Goal: Task Accomplishment & Management: Manage account settings

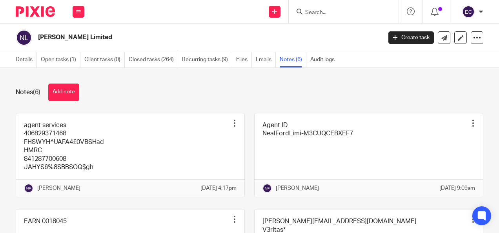
click at [331, 21] on div at bounding box center [344, 11] width 110 height 23
click at [331, 13] on input "Search" at bounding box center [339, 12] width 71 height 7
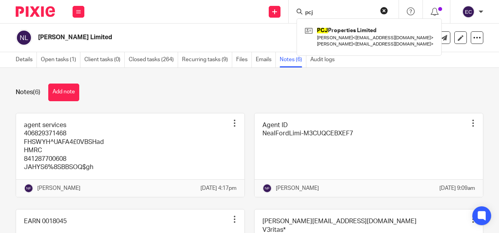
type input "pcj"
click button "submit" at bounding box center [0, 0] width 0 height 0
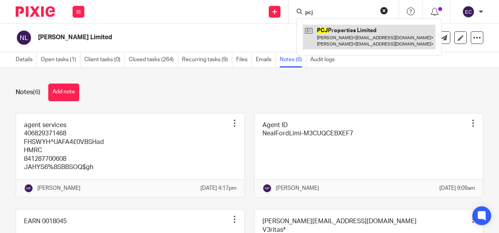
click at [339, 33] on link at bounding box center [369, 37] width 133 height 24
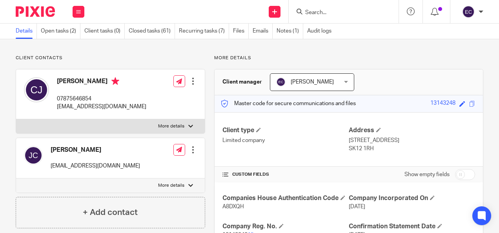
scroll to position [39, 0]
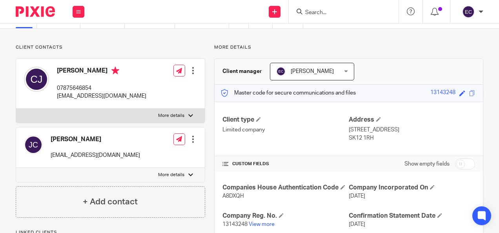
click at [231, 199] on span "A8DXQH" at bounding box center [233, 195] width 22 height 5
click at [232, 199] on span "A8DXQH" at bounding box center [233, 195] width 22 height 5
copy span "A8DXQH"
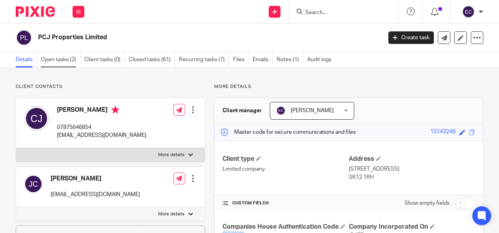
click at [61, 66] on link "Open tasks (2)" at bounding box center [61, 59] width 40 height 15
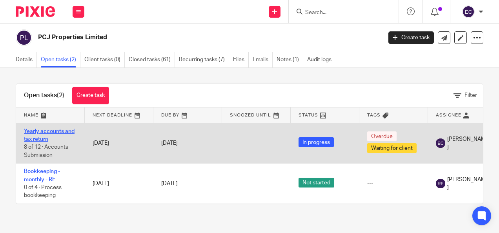
click at [54, 130] on link "Yearly accounts and tax return" at bounding box center [49, 135] width 51 height 13
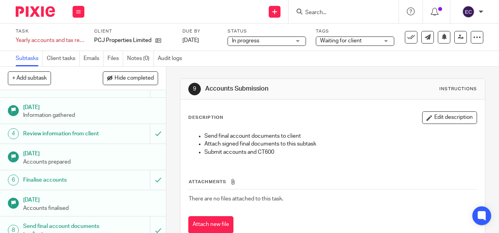
scroll to position [118, 0]
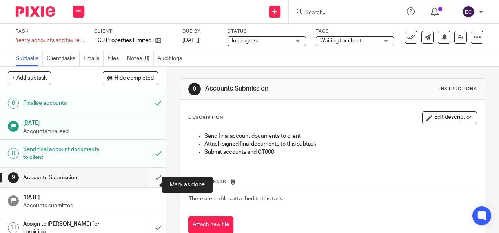
click at [155, 184] on input "submit" at bounding box center [83, 178] width 166 height 20
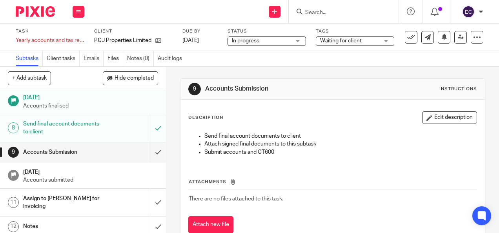
scroll to position [153, 0]
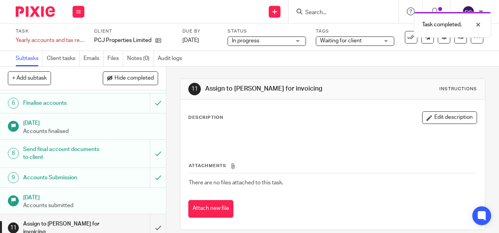
scroll to position [153, 0]
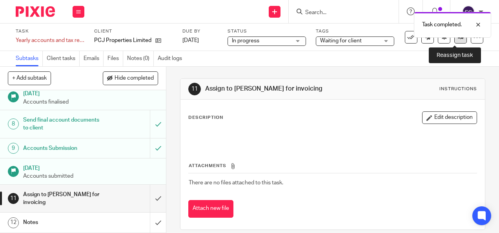
click at [454, 42] on link at bounding box center [460, 37] width 13 height 13
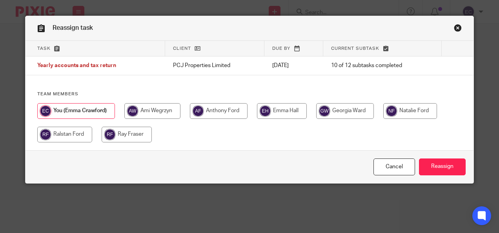
click at [412, 110] on input "radio" at bounding box center [410, 111] width 54 height 16
radio input "true"
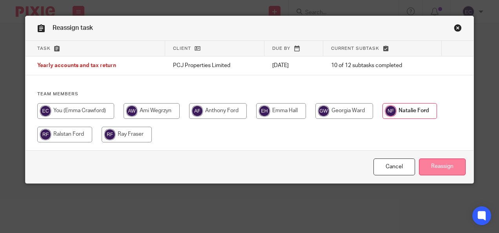
click at [430, 165] on input "Reassign" at bounding box center [442, 167] width 47 height 17
